Goal: Find specific page/section: Find specific page/section

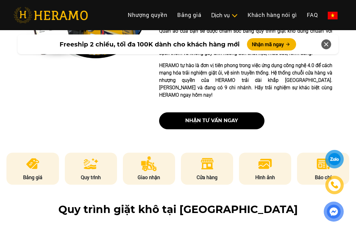
scroll to position [218, 0]
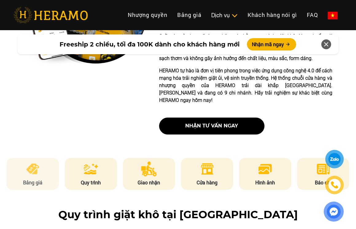
click at [47, 174] on li "Bảng giá" at bounding box center [32, 174] width 52 height 32
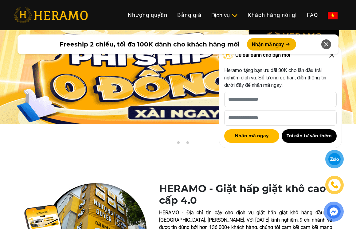
scroll to position [0, 0]
click at [332, 57] on div "Freeship 2 chiều, tối đa 100K dành cho khách hàng mới Nhận mã ngay" at bounding box center [178, 44] width 356 height 27
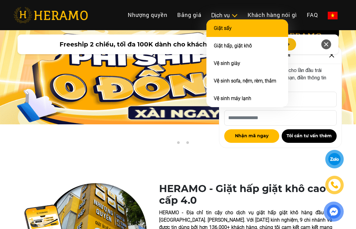
click at [226, 25] on link "Giặt sấy" at bounding box center [223, 28] width 18 height 6
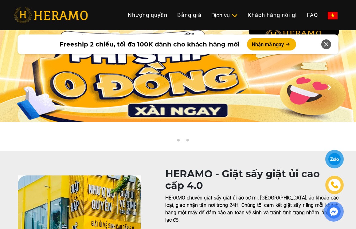
scroll to position [6, 0]
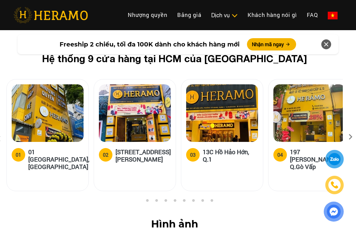
scroll to position [2563, 9]
click at [229, 148] on h5 "13C Hồ Hảo Hớn, Q.1" at bounding box center [230, 155] width 55 height 15
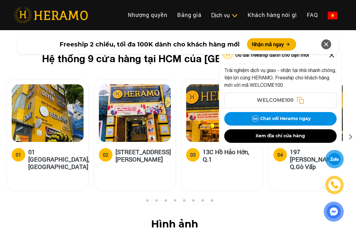
click at [190, 151] on div "03" at bounding box center [193, 154] width 6 height 7
click at [128, 148] on h5 "[STREET_ADDRESS][PERSON_NAME]" at bounding box center [143, 155] width 55 height 15
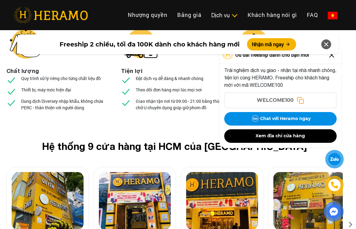
scroll to position [2451, 9]
